Goal: Find specific page/section: Find specific page/section

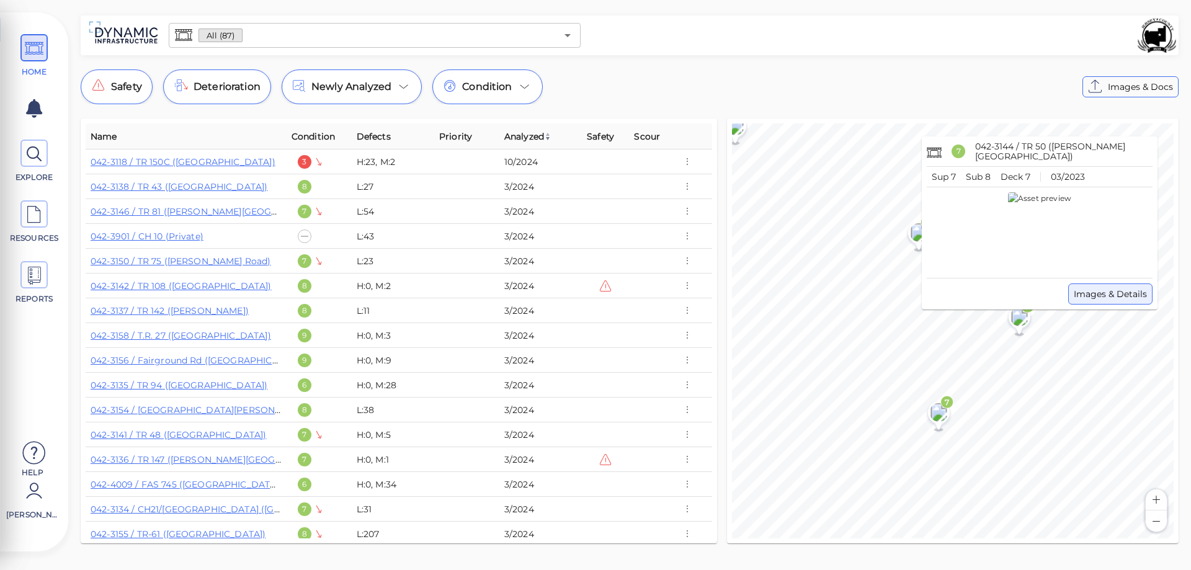
click at [1110, 295] on span "Images & Details" at bounding box center [1110, 294] width 73 height 15
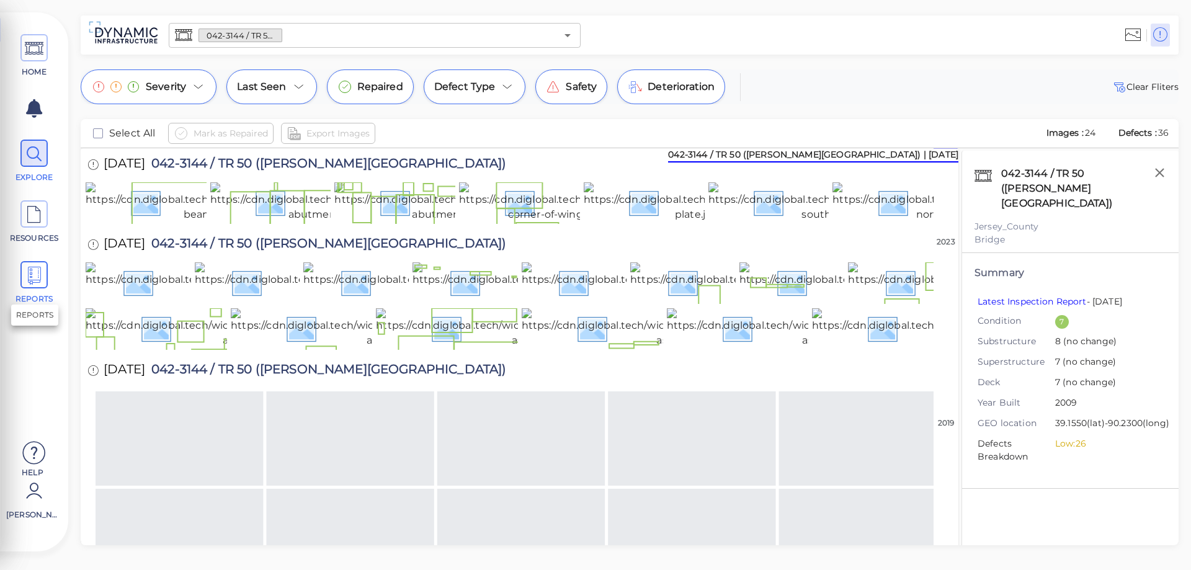
click at [29, 272] on icon at bounding box center [34, 276] width 19 height 28
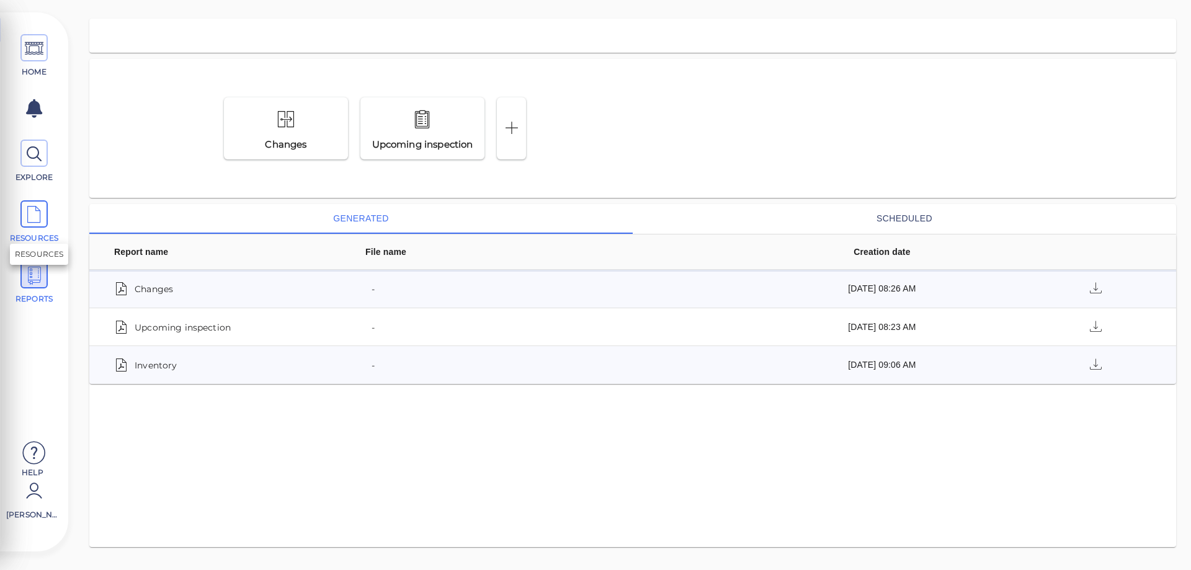
click at [33, 233] on span "RESOURCES" at bounding box center [34, 238] width 53 height 11
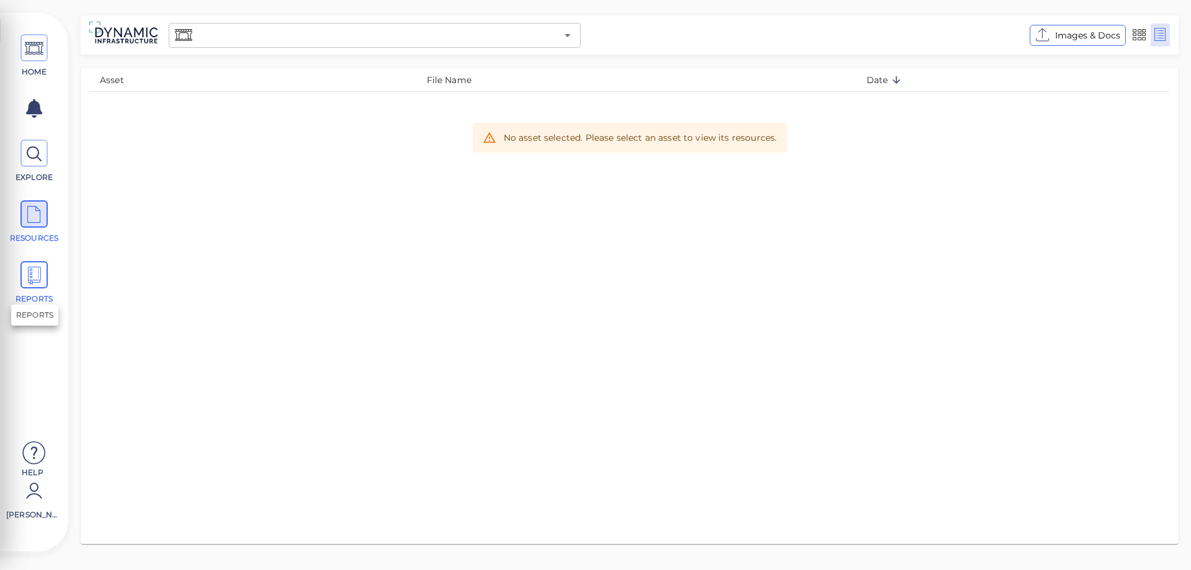
click at [39, 277] on icon at bounding box center [34, 276] width 19 height 28
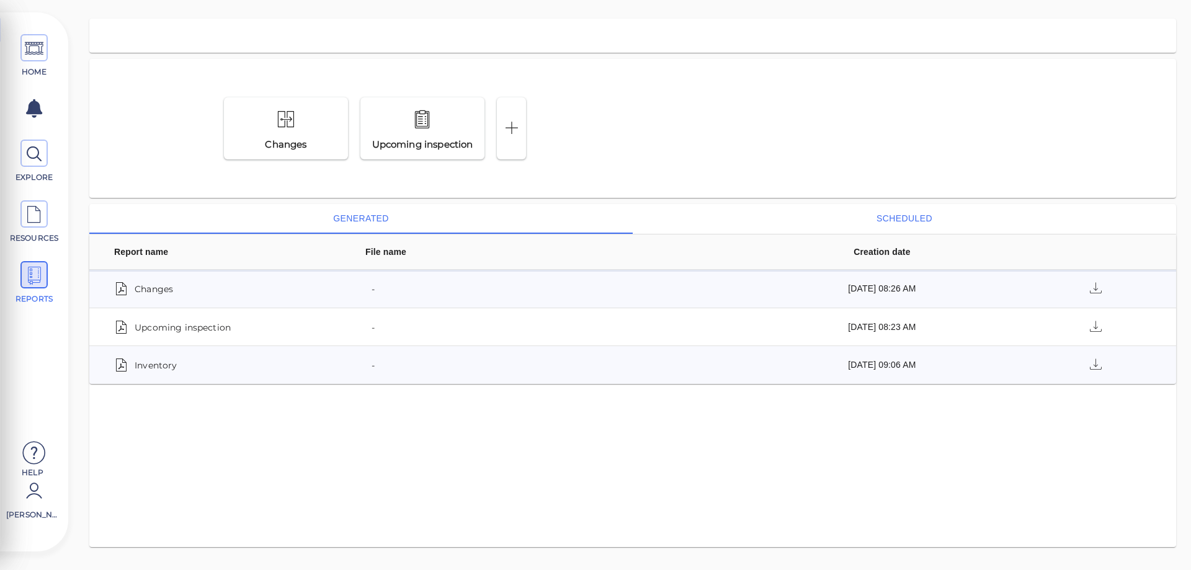
click at [906, 211] on button "scheduled" at bounding box center [904, 219] width 543 height 30
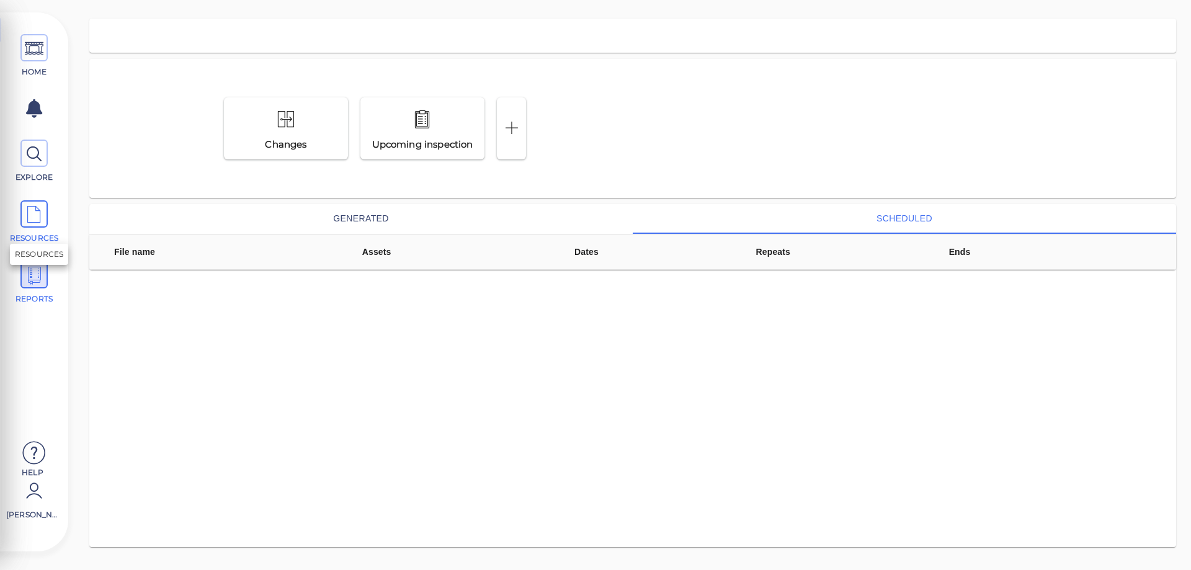
click at [30, 230] on span "RESOURCES" at bounding box center [34, 221] width 56 height 43
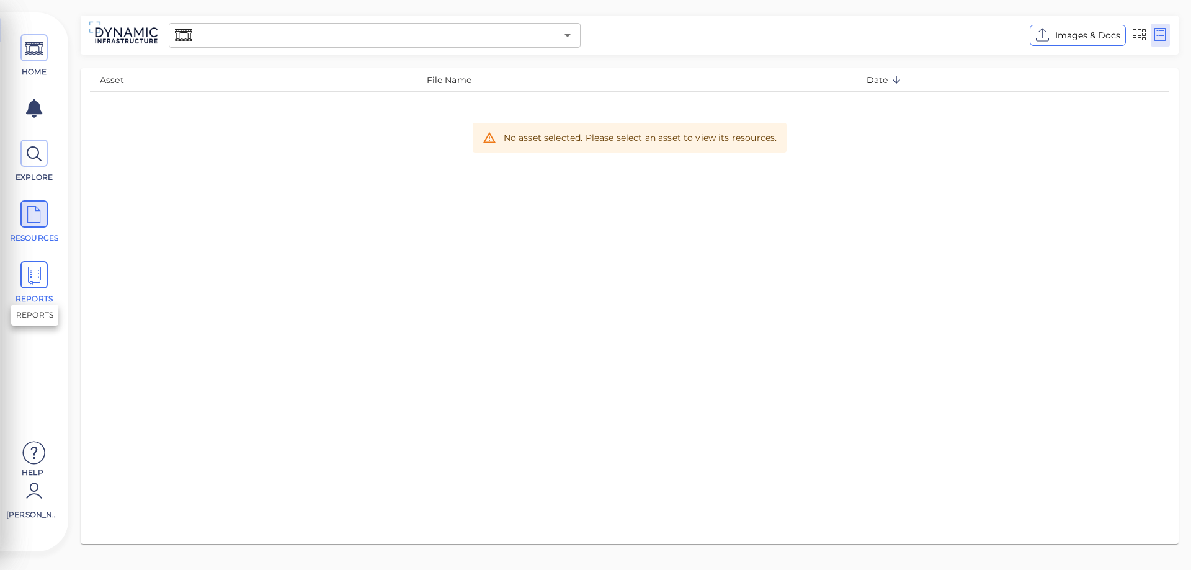
click at [36, 267] on icon at bounding box center [34, 276] width 19 height 28
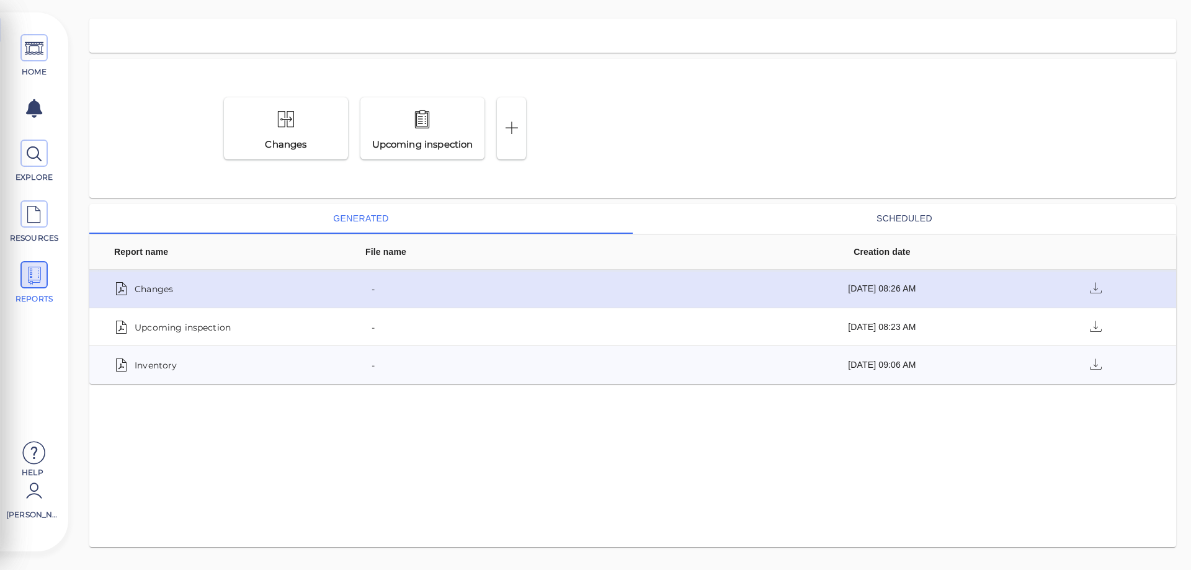
click at [159, 292] on span "Changes" at bounding box center [154, 288] width 38 height 17
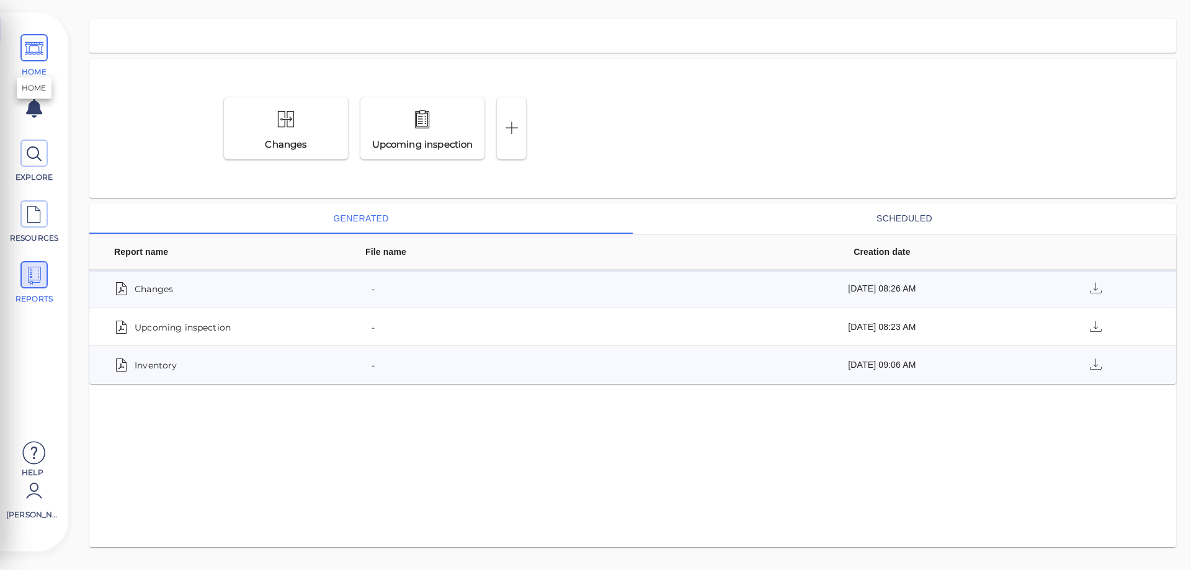
click at [37, 48] on icon at bounding box center [34, 49] width 19 height 28
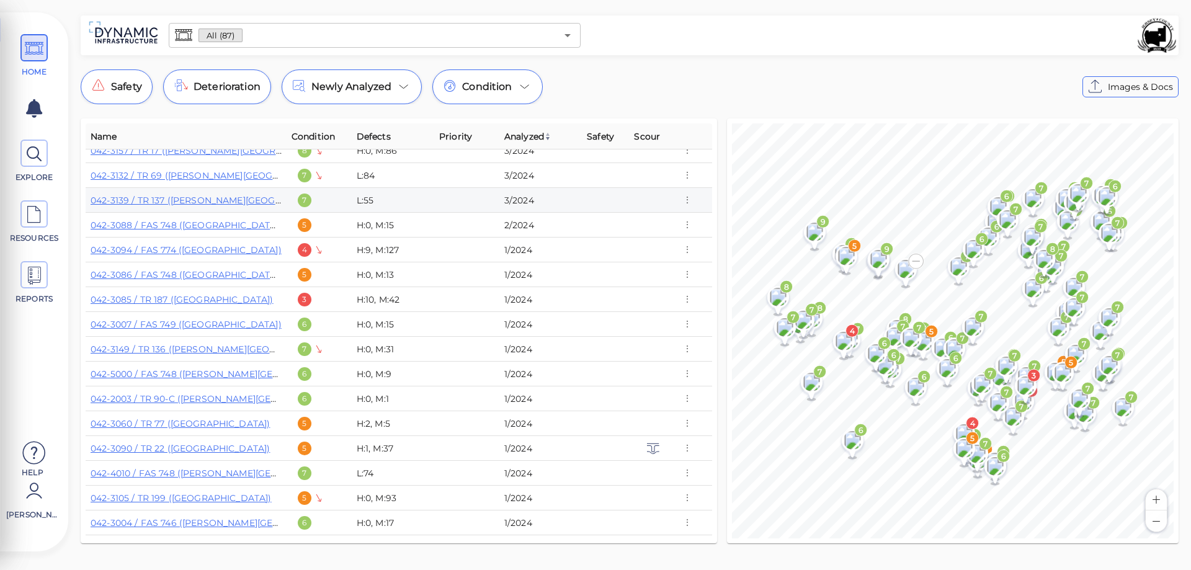
scroll to position [496, 0]
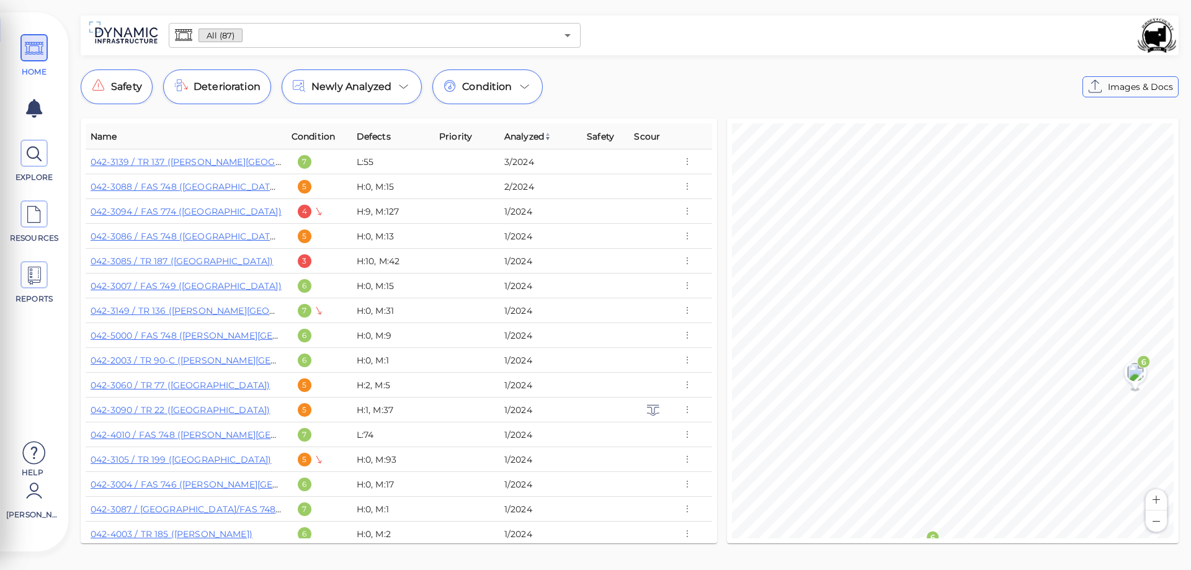
click at [710, 340] on div "Name Condition Defects Priority Analyzed Safety Scour 042-3118 / TR 150C ([GEOG…" at bounding box center [630, 331] width 1108 height 435
click at [723, 256] on div "© Mapbox © OpenStreetMap Improve this map 5 8 7 8 5 3 8 6 7 8 6 7 7 7 6 6 7 7 7…" at bounding box center [953, 331] width 462 height 435
click at [711, 151] on div "Name Condition Defects Priority Analyzed Safety Scour 042-3118 / TR 150C ([GEOG…" at bounding box center [630, 331] width 1108 height 435
click at [692, 214] on div "Name Condition Defects Priority Analyzed Safety Scour 042-3118 / TR 150C ([GEOG…" at bounding box center [630, 331] width 1108 height 435
click at [566, 37] on icon "Open" at bounding box center [567, 35] width 15 height 15
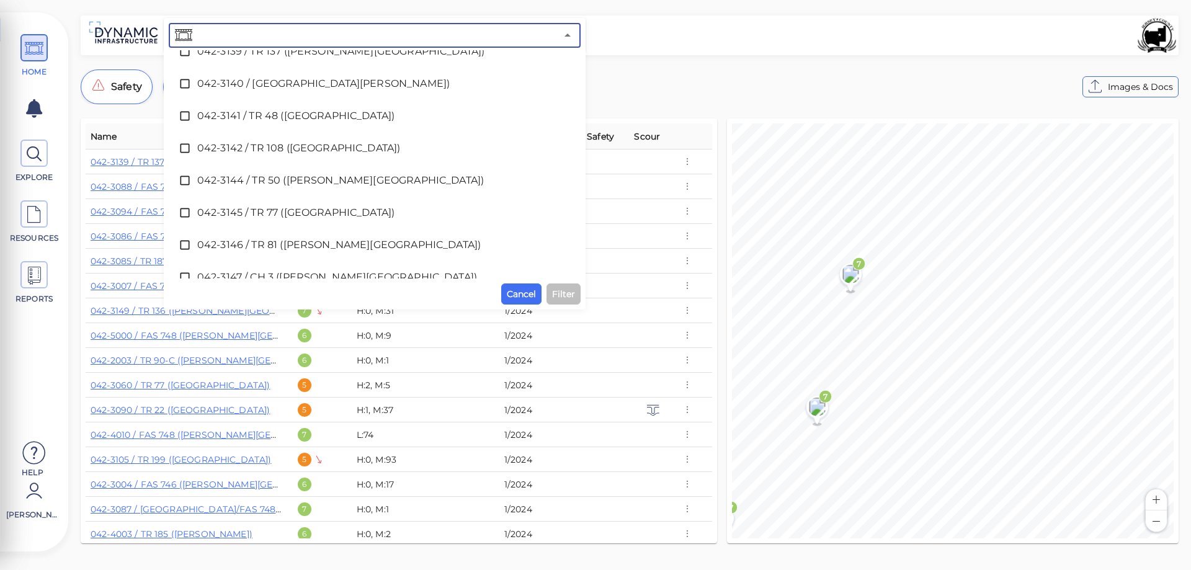
scroll to position [1799, 0]
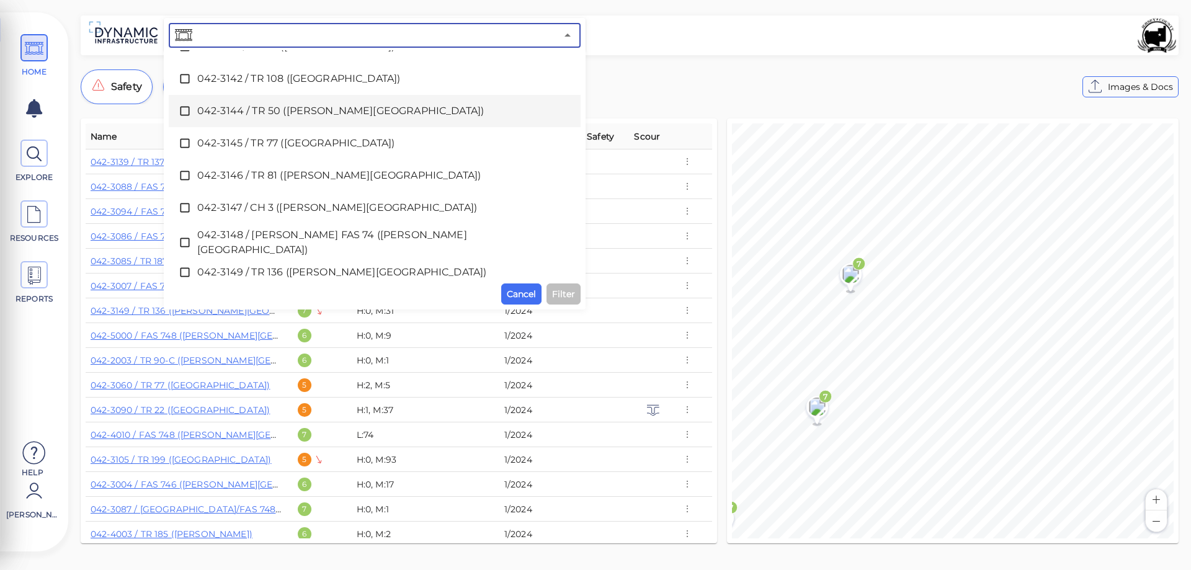
click at [186, 112] on icon at bounding box center [185, 111] width 12 height 12
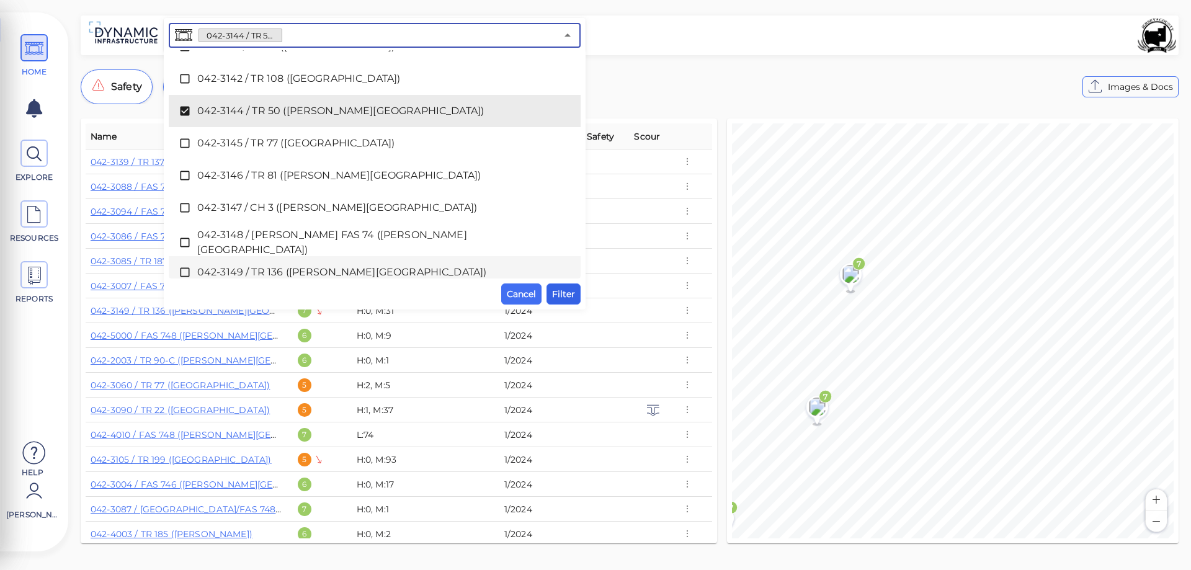
click at [558, 297] on span "Filter" at bounding box center [563, 294] width 23 height 15
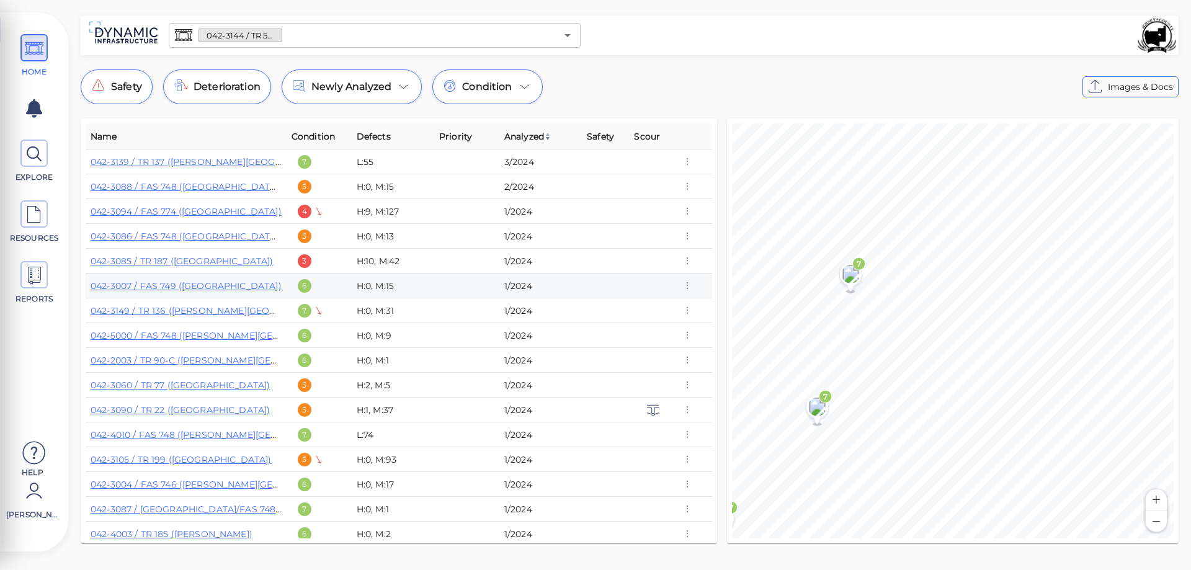
scroll to position [0, 0]
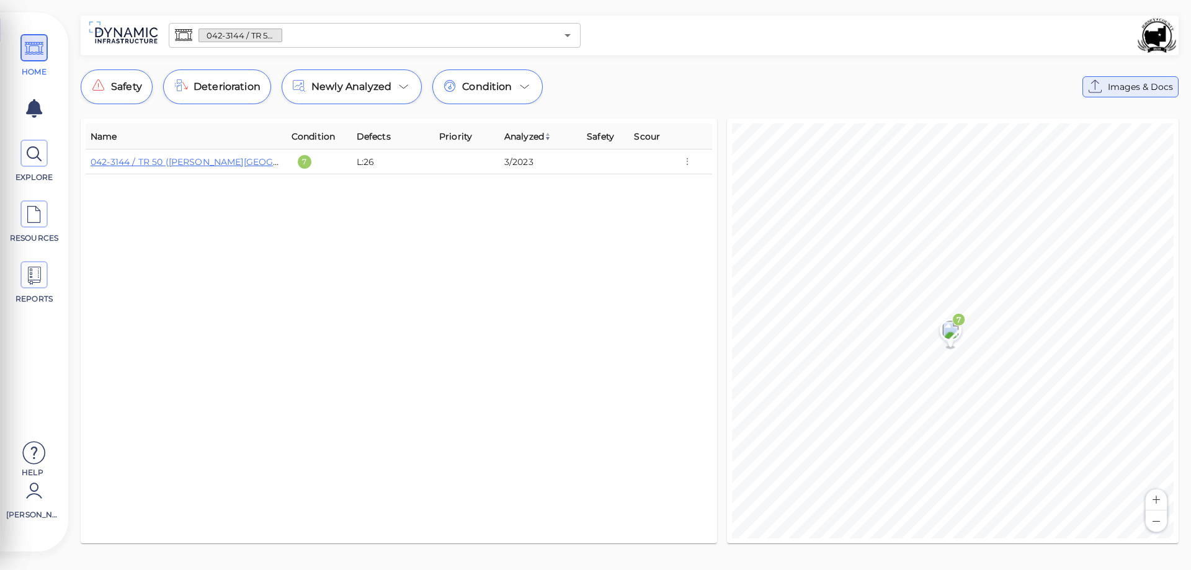
click at [1126, 91] on span "Images & Docs" at bounding box center [1140, 86] width 65 height 15
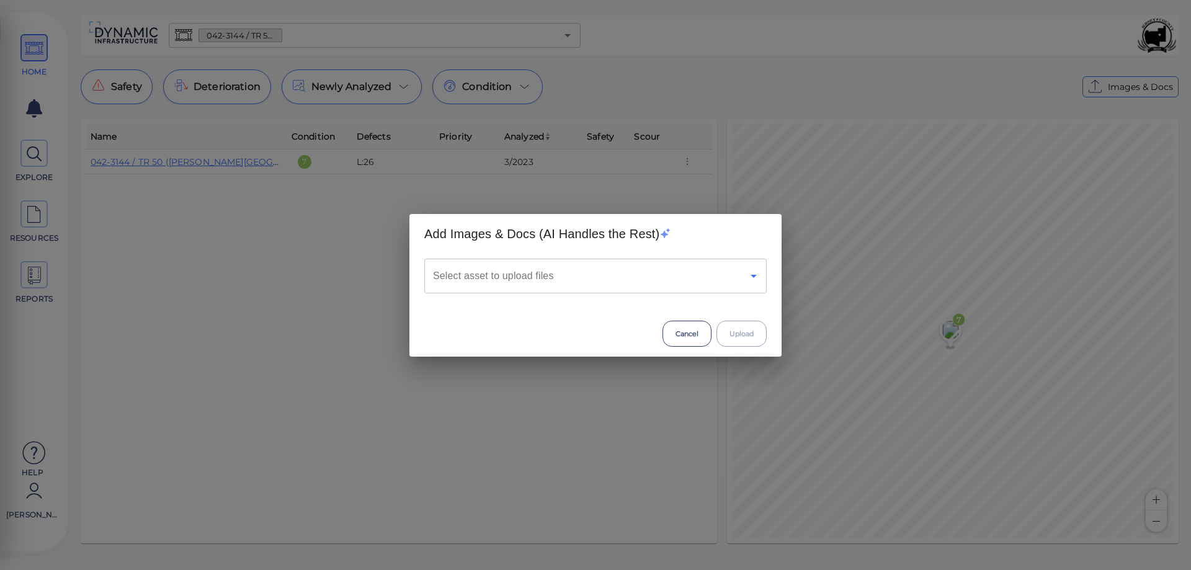
click at [757, 277] on icon "Open" at bounding box center [753, 276] width 15 height 15
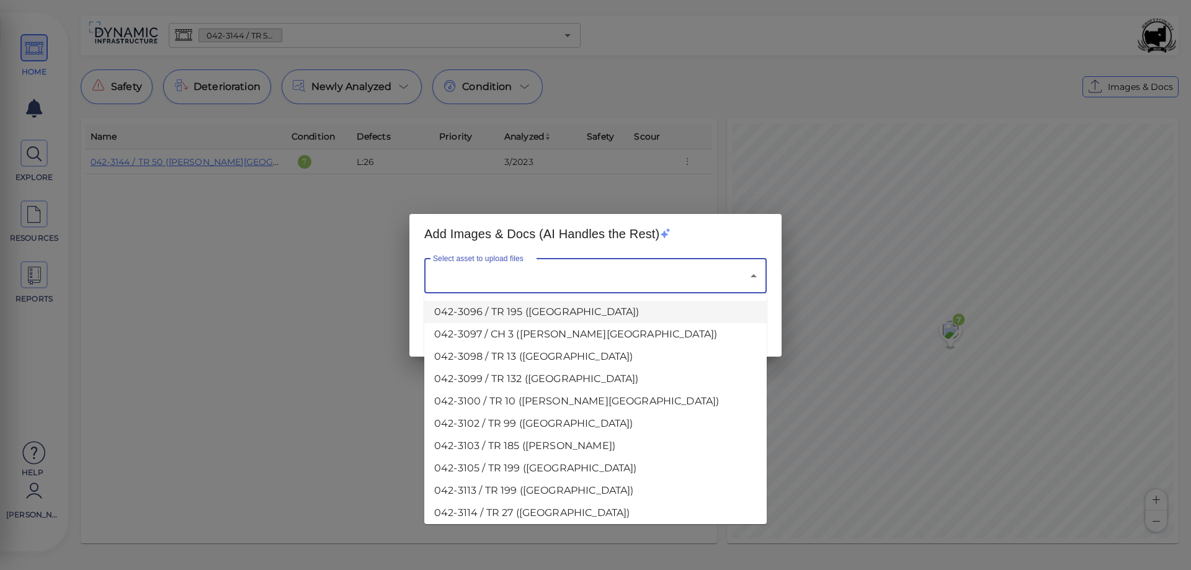
click at [525, 284] on input "Select asset to upload files" at bounding box center [578, 276] width 297 height 24
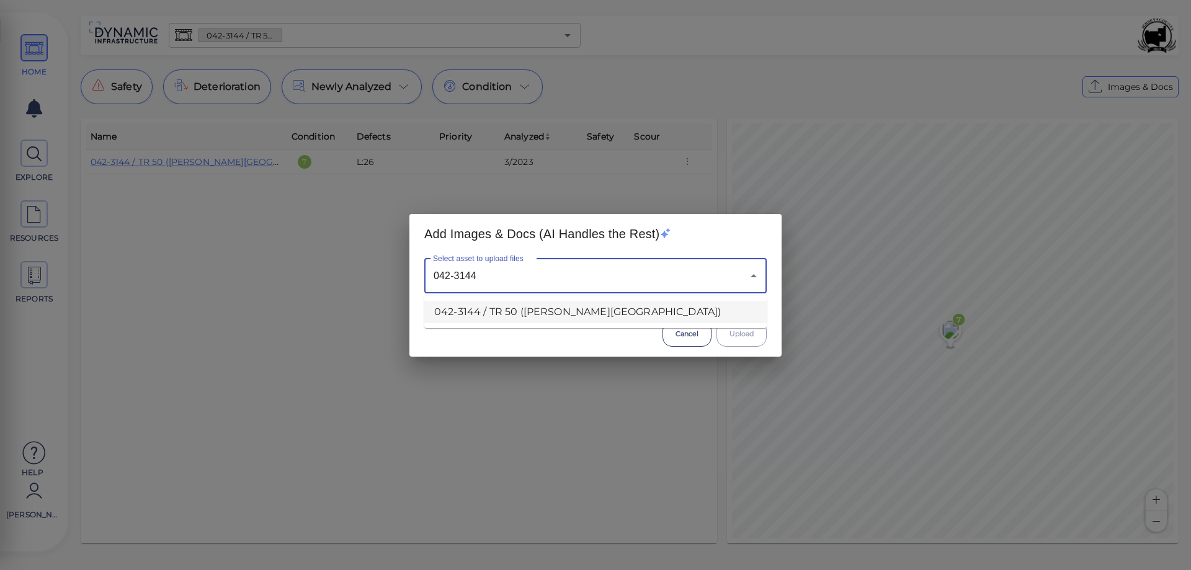
click at [542, 310] on li "042-3144 / TR 50 ([PERSON_NAME][GEOGRAPHIC_DATA])" at bounding box center [595, 312] width 342 height 22
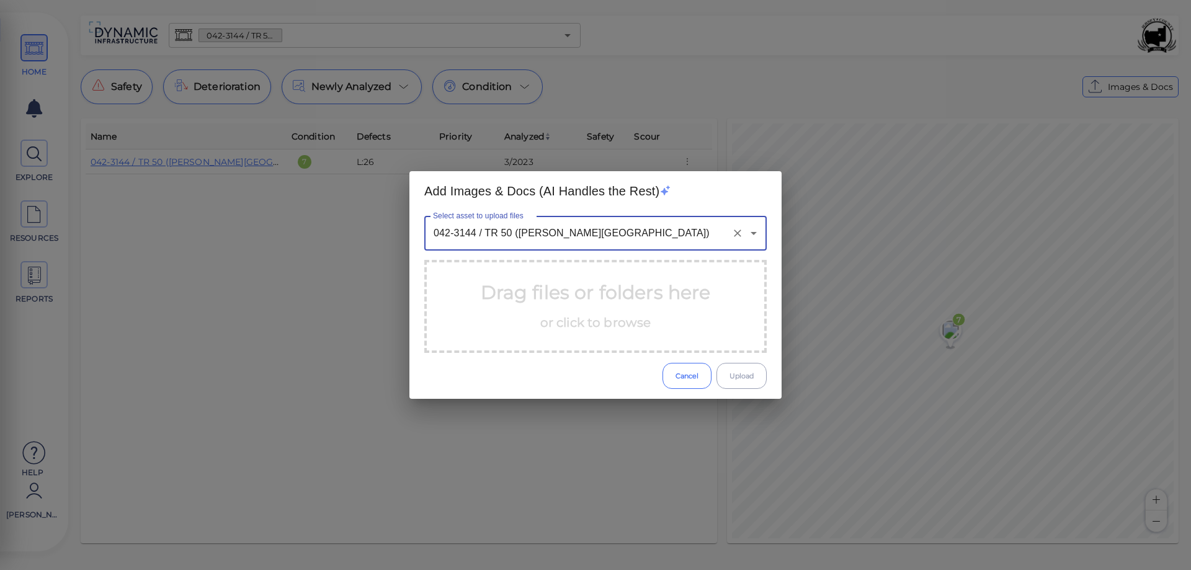
type input "042-3144 / TR 50 ([PERSON_NAME][GEOGRAPHIC_DATA])"
click at [694, 378] on button "Cancel" at bounding box center [687, 376] width 49 height 26
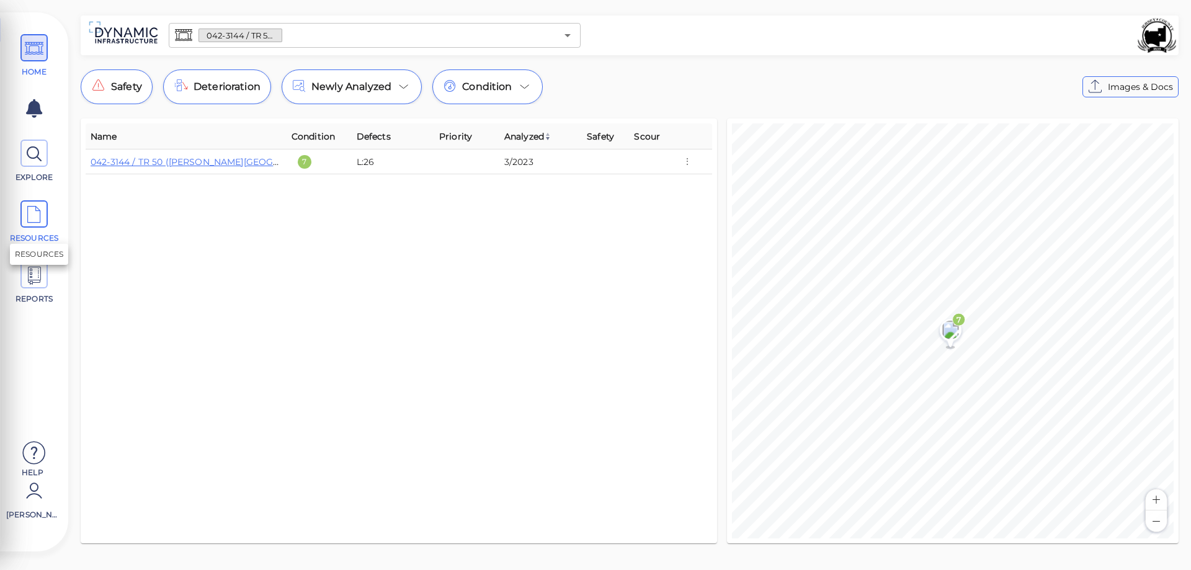
click at [37, 216] on icon at bounding box center [34, 215] width 19 height 28
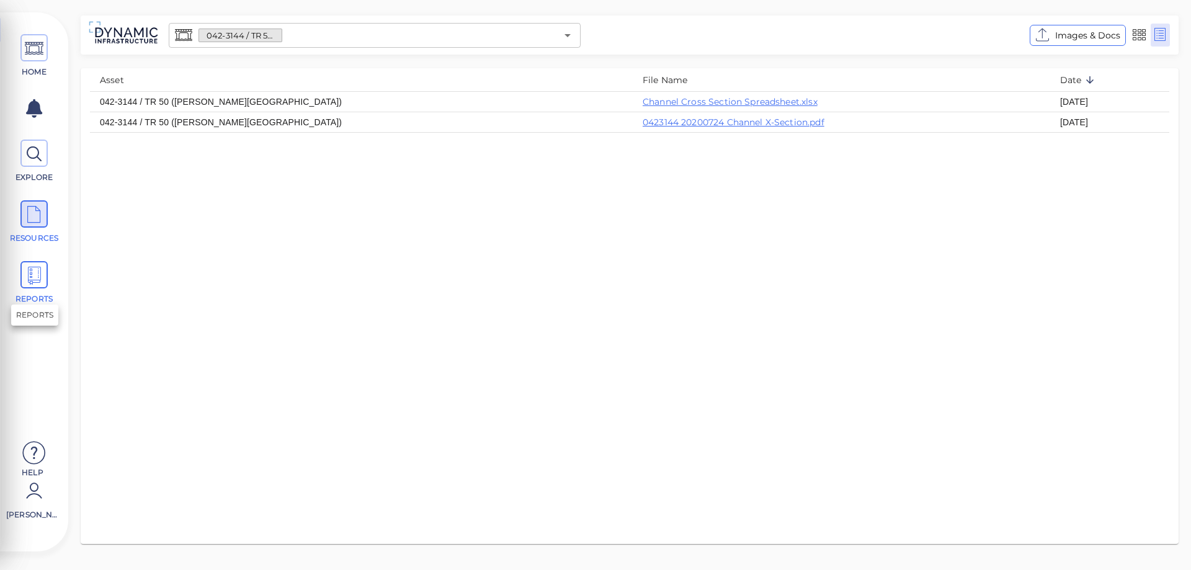
click at [39, 273] on icon at bounding box center [34, 276] width 19 height 28
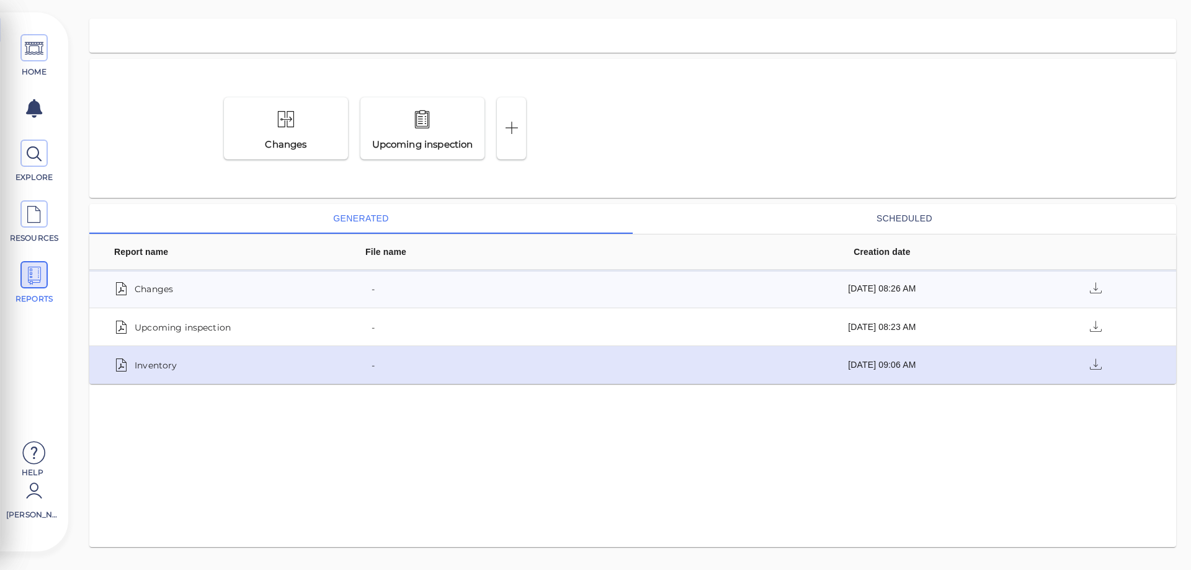
click at [154, 370] on span "Inventory" at bounding box center [156, 364] width 42 height 17
